Goal: Find specific page/section: Find specific page/section

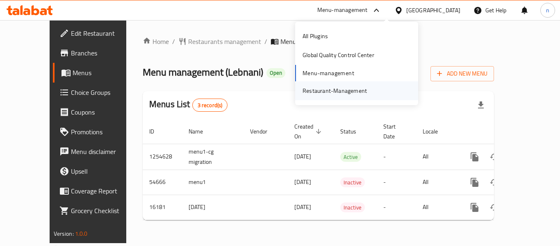
click at [345, 89] on div "Restaurant-Management" at bounding box center [335, 90] width 64 height 9
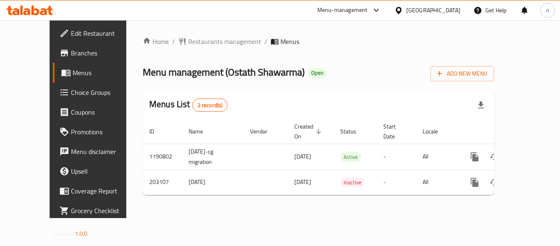
click at [381, 8] on icon at bounding box center [376, 10] width 10 height 10
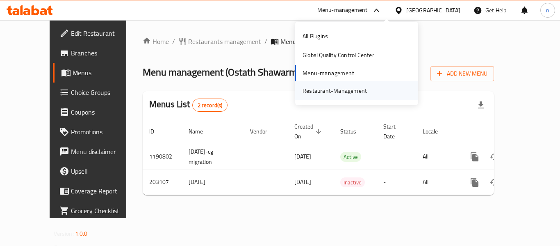
click at [333, 87] on div "Restaurant-Management" at bounding box center [335, 90] width 64 height 9
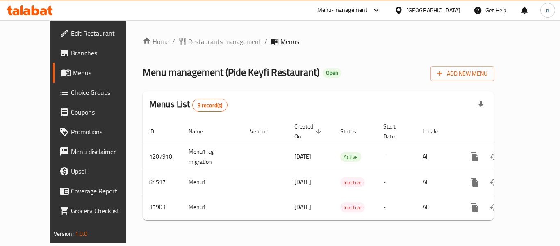
click at [375, 8] on icon at bounding box center [376, 10] width 10 height 10
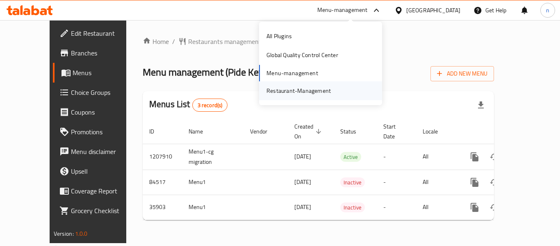
click at [312, 89] on div "Restaurant-Management" at bounding box center [298, 90] width 64 height 9
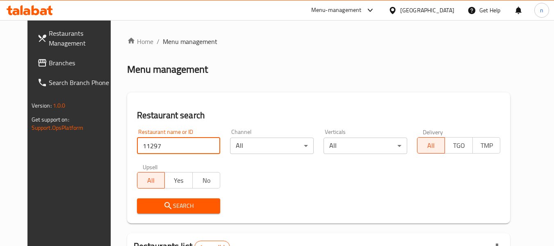
scroll to position [113, 0]
